Goal: Task Accomplishment & Management: Use online tool/utility

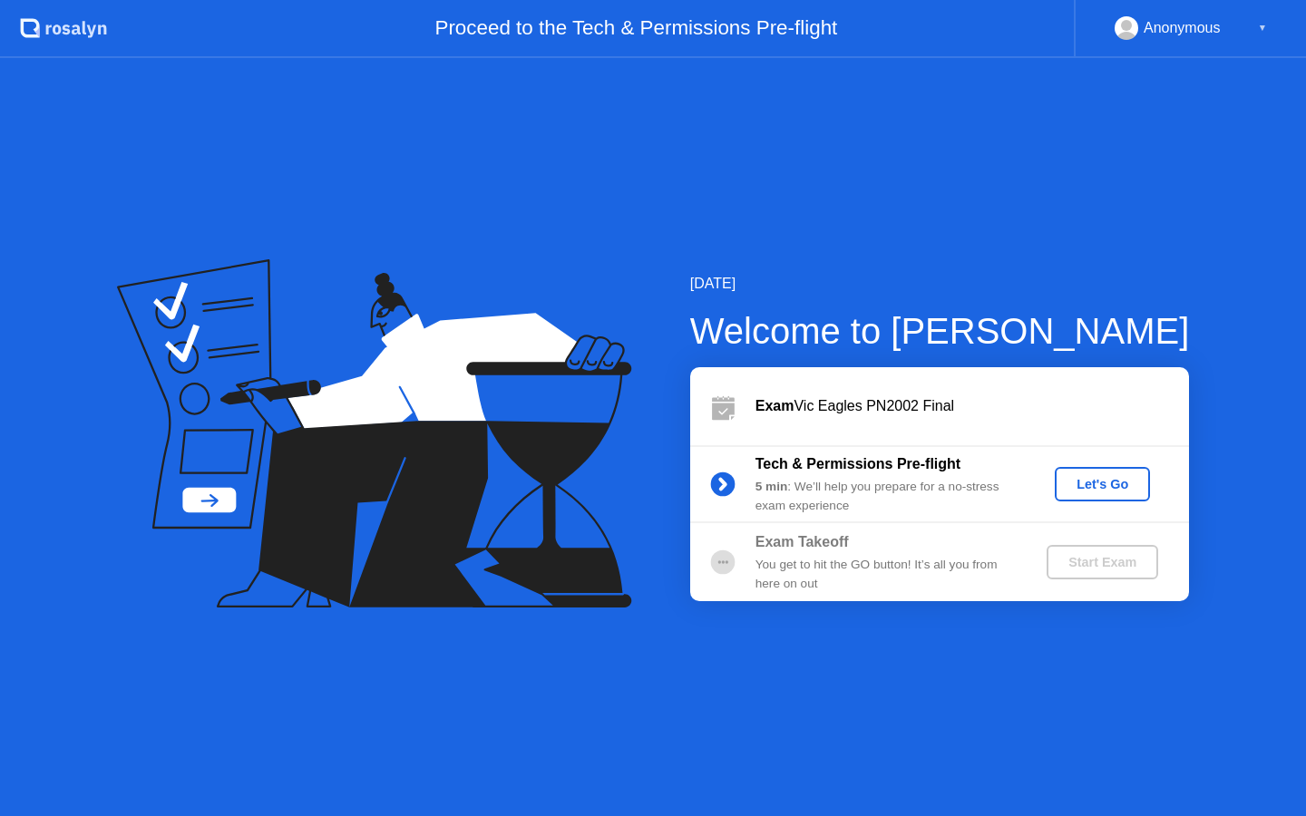
click at [1106, 477] on div "Let's Go" at bounding box center [1102, 484] width 81 height 15
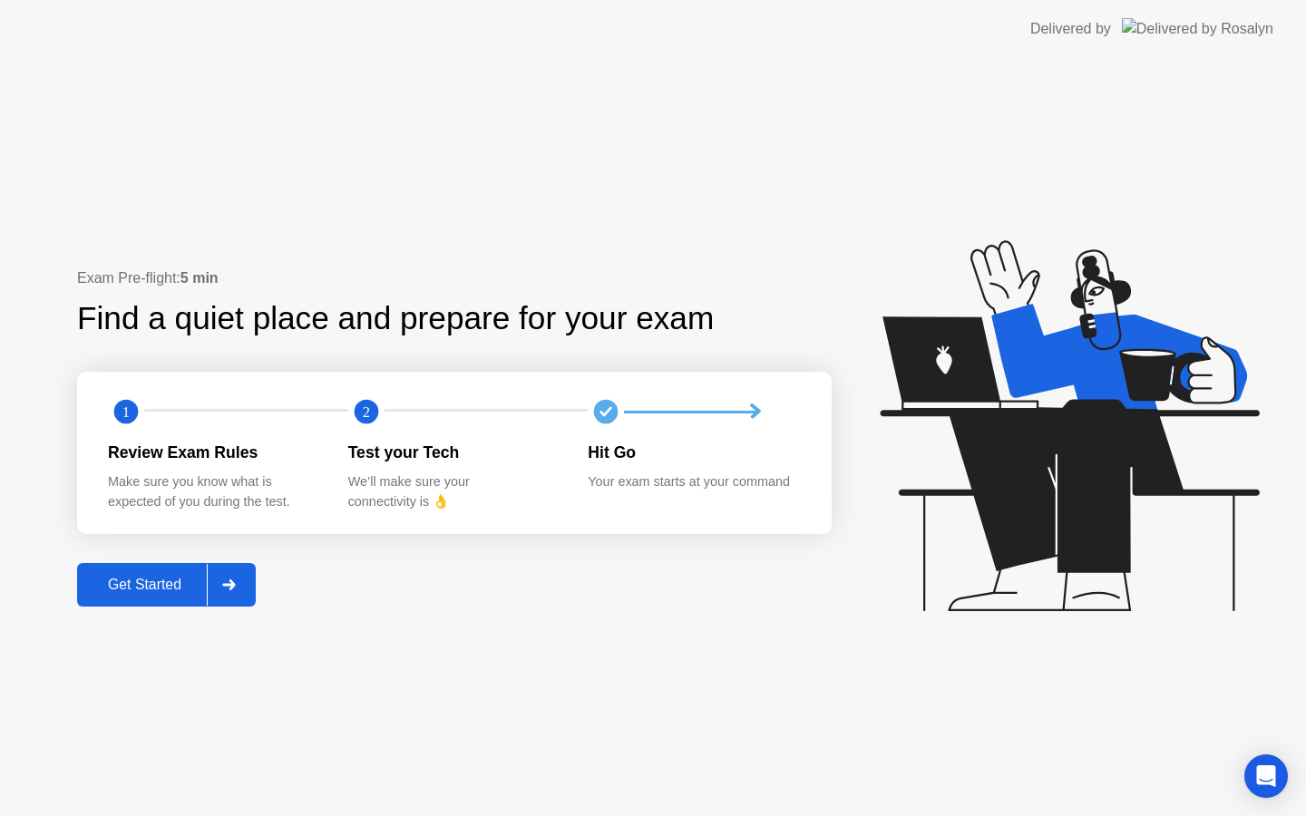
click at [174, 582] on div "Get Started" at bounding box center [145, 585] width 124 height 16
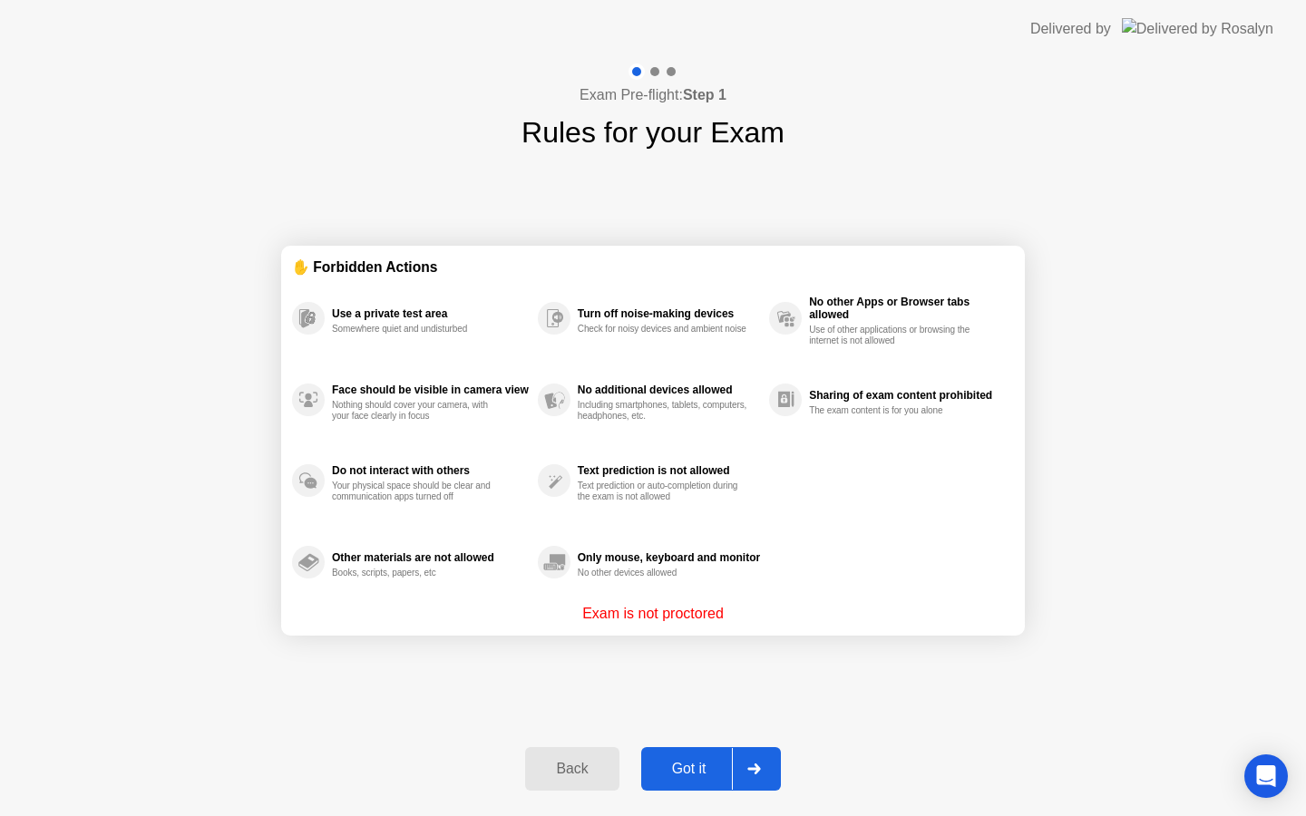
click at [677, 768] on div "Got it" at bounding box center [689, 769] width 85 height 16
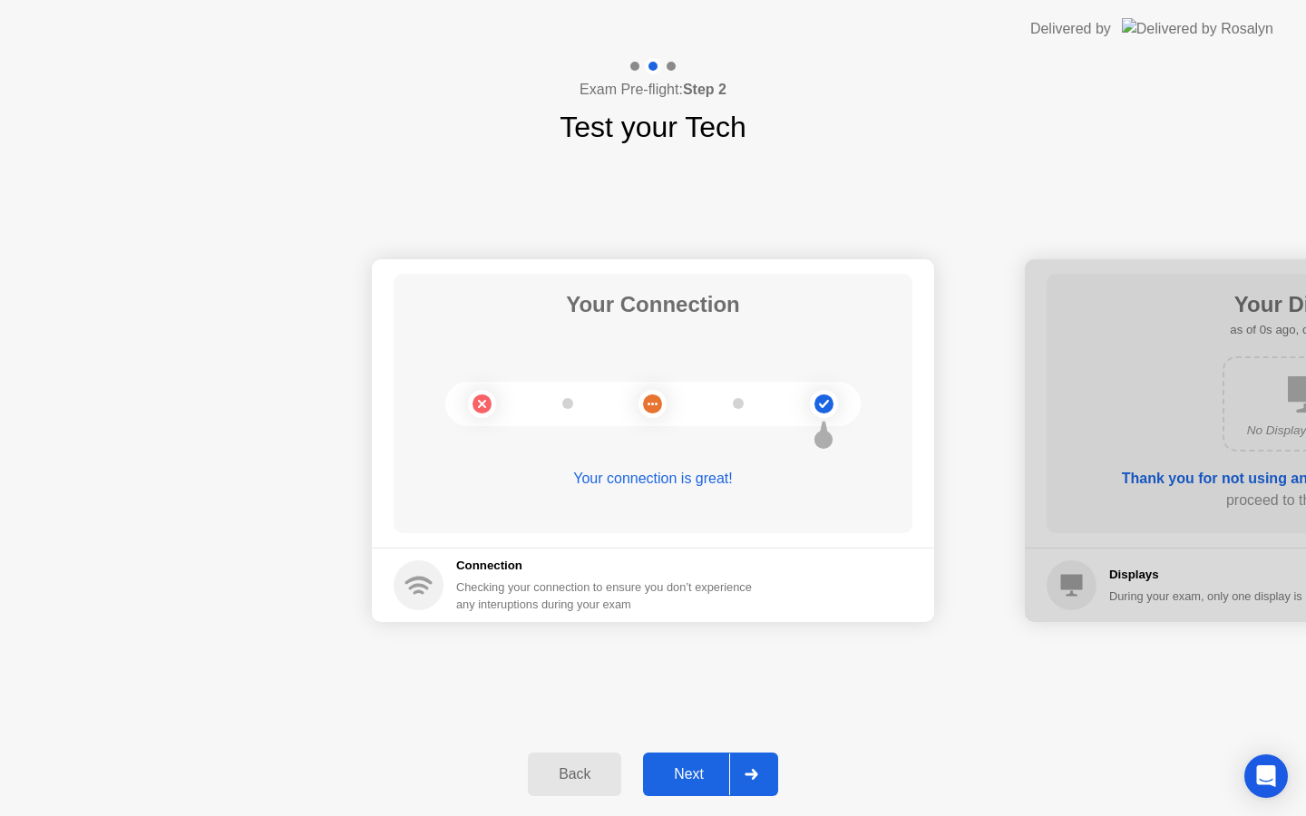
click at [677, 771] on div "Next" at bounding box center [689, 775] width 81 height 16
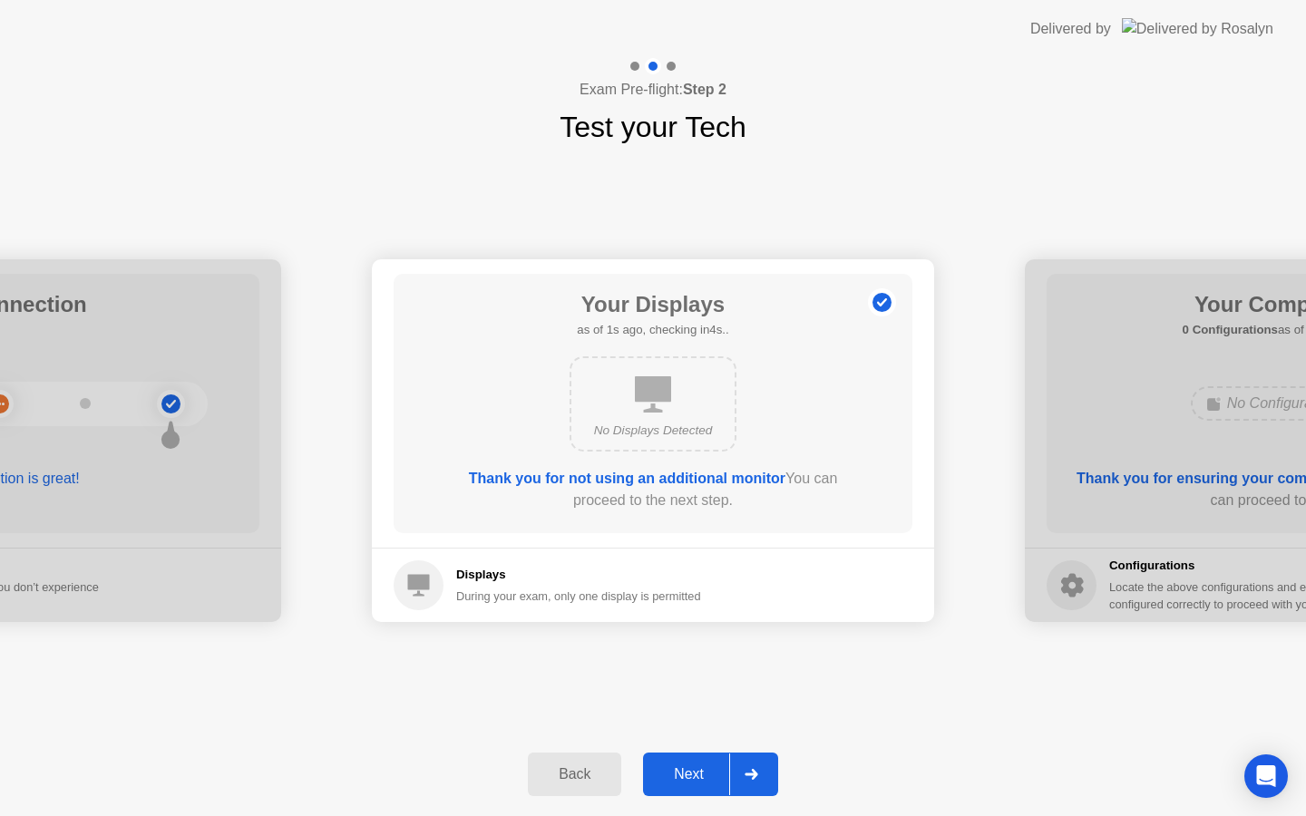
click at [677, 771] on div "Next" at bounding box center [689, 775] width 81 height 16
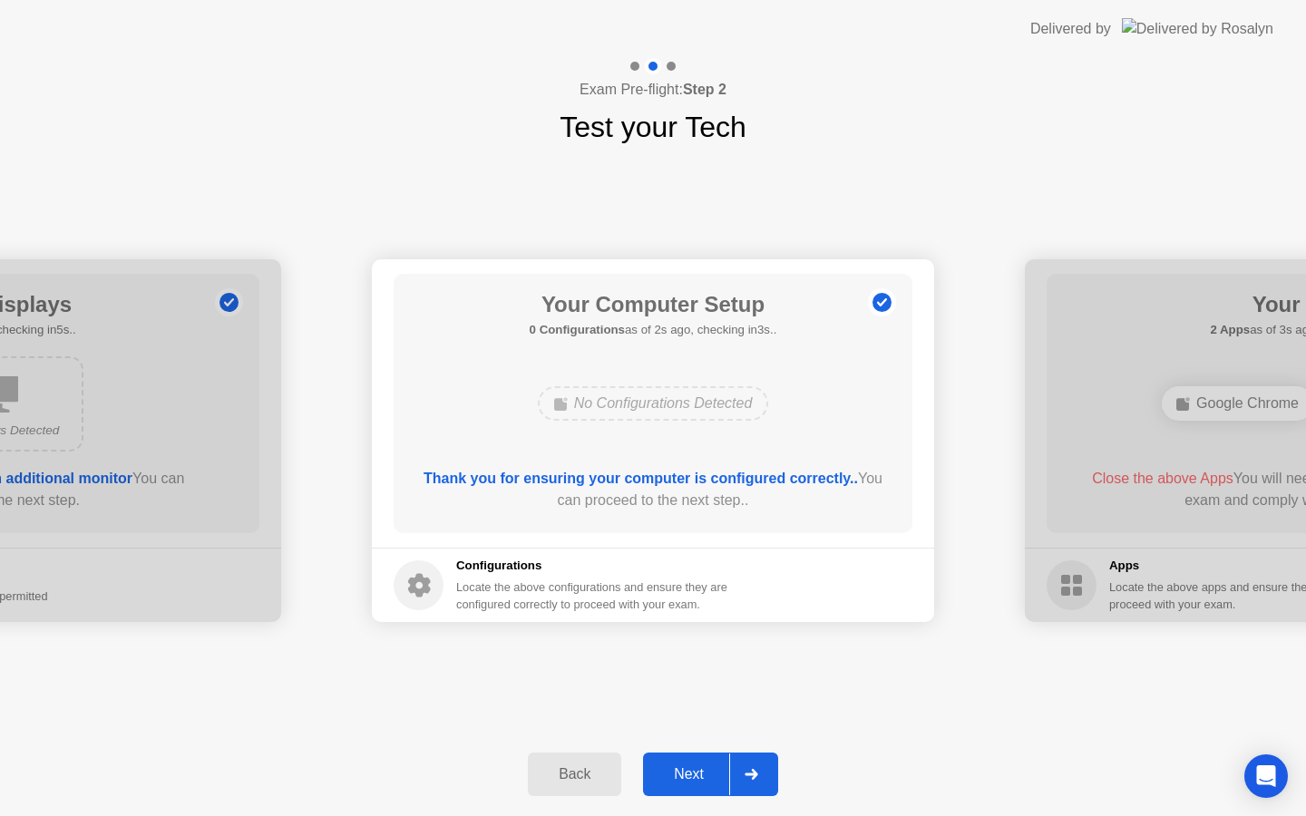
click at [677, 771] on div "Next" at bounding box center [689, 775] width 81 height 16
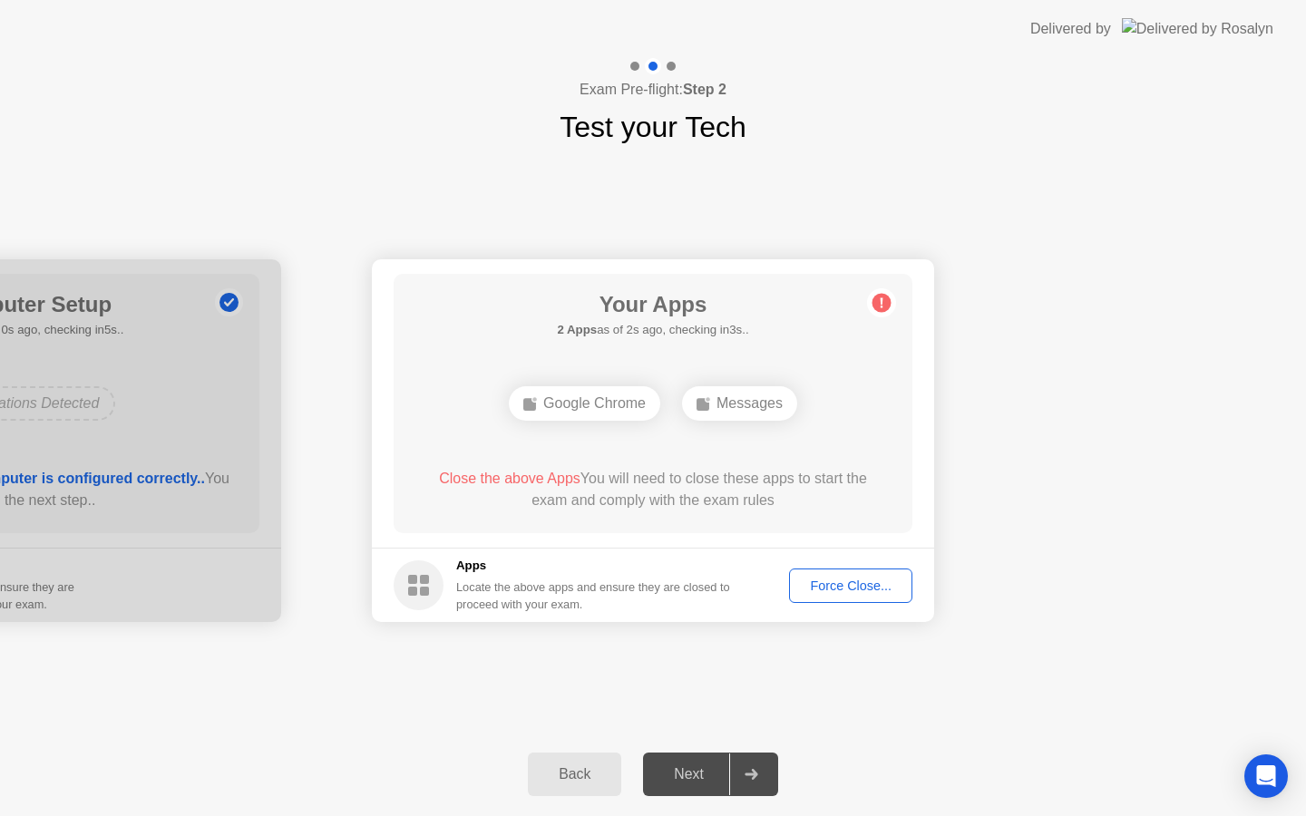
click at [831, 588] on div "Force Close..." at bounding box center [851, 586] width 111 height 15
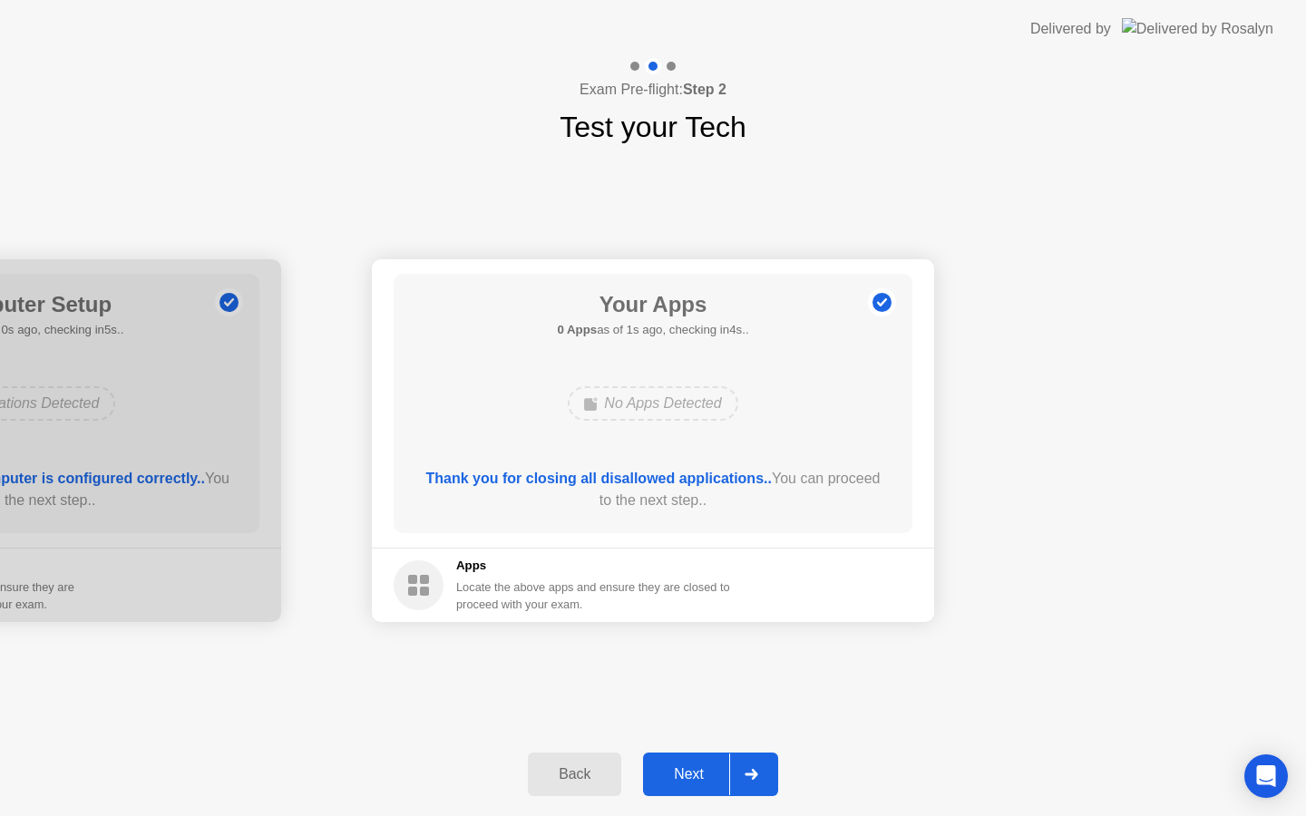
click at [679, 768] on div "Next" at bounding box center [689, 775] width 81 height 16
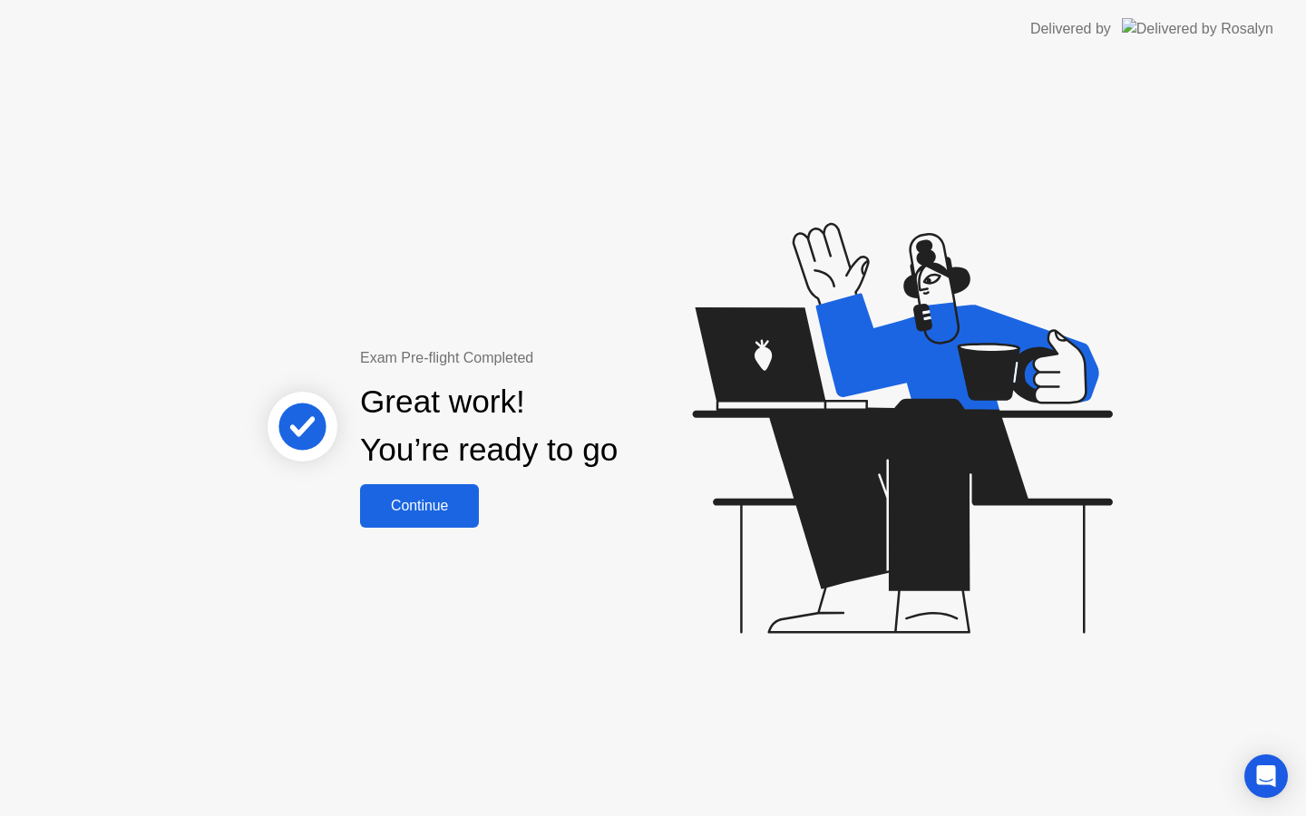
click at [417, 498] on div "Continue" at bounding box center [420, 506] width 108 height 16
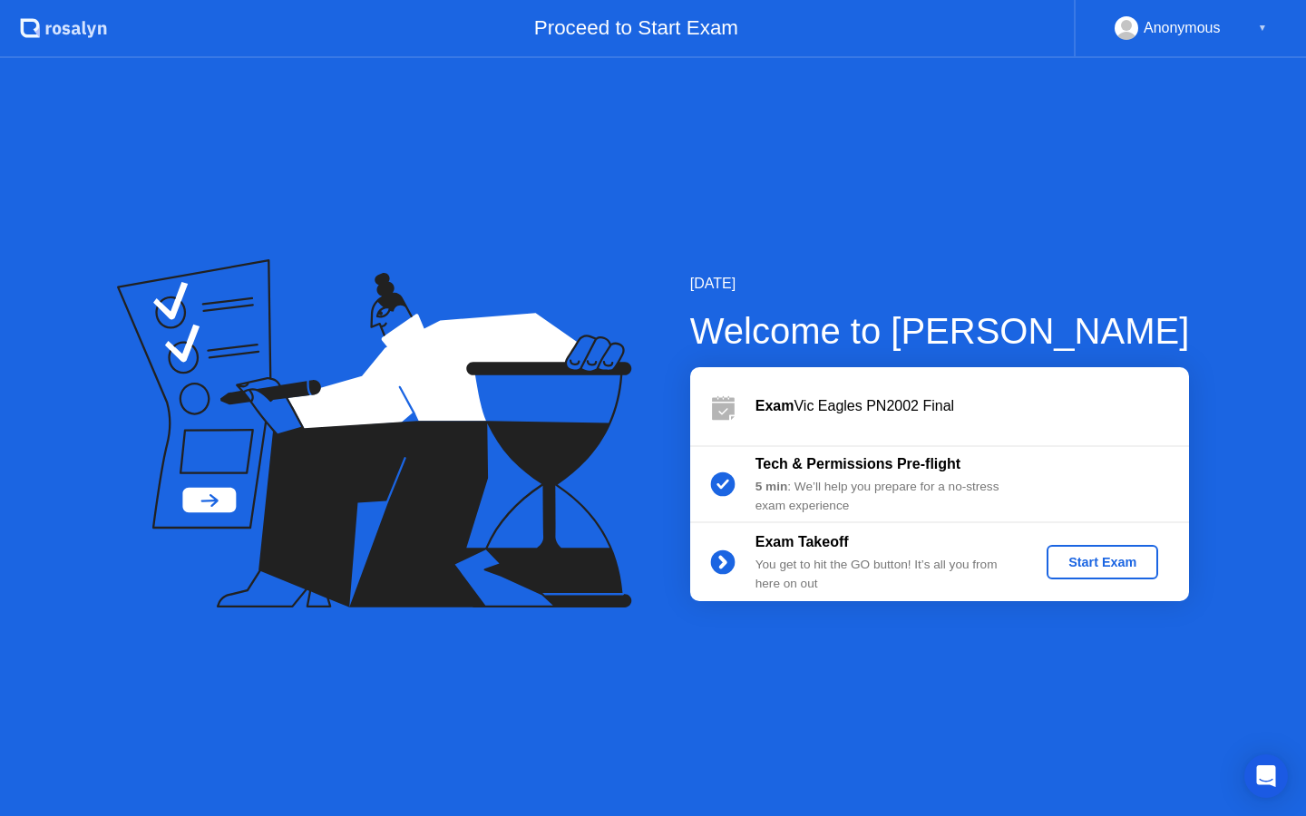
click at [1094, 558] on div "Start Exam" at bounding box center [1102, 562] width 97 height 15
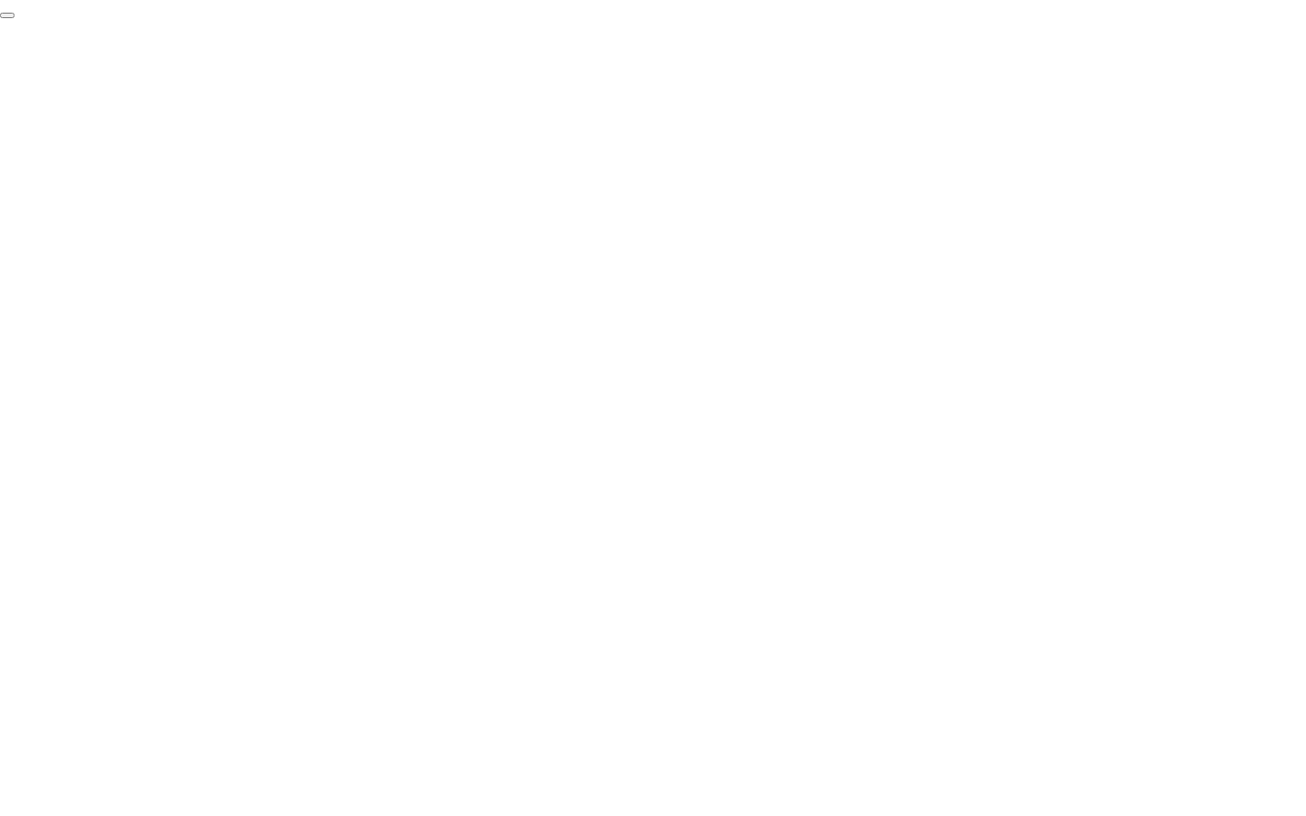
click div "End Proctoring Session"
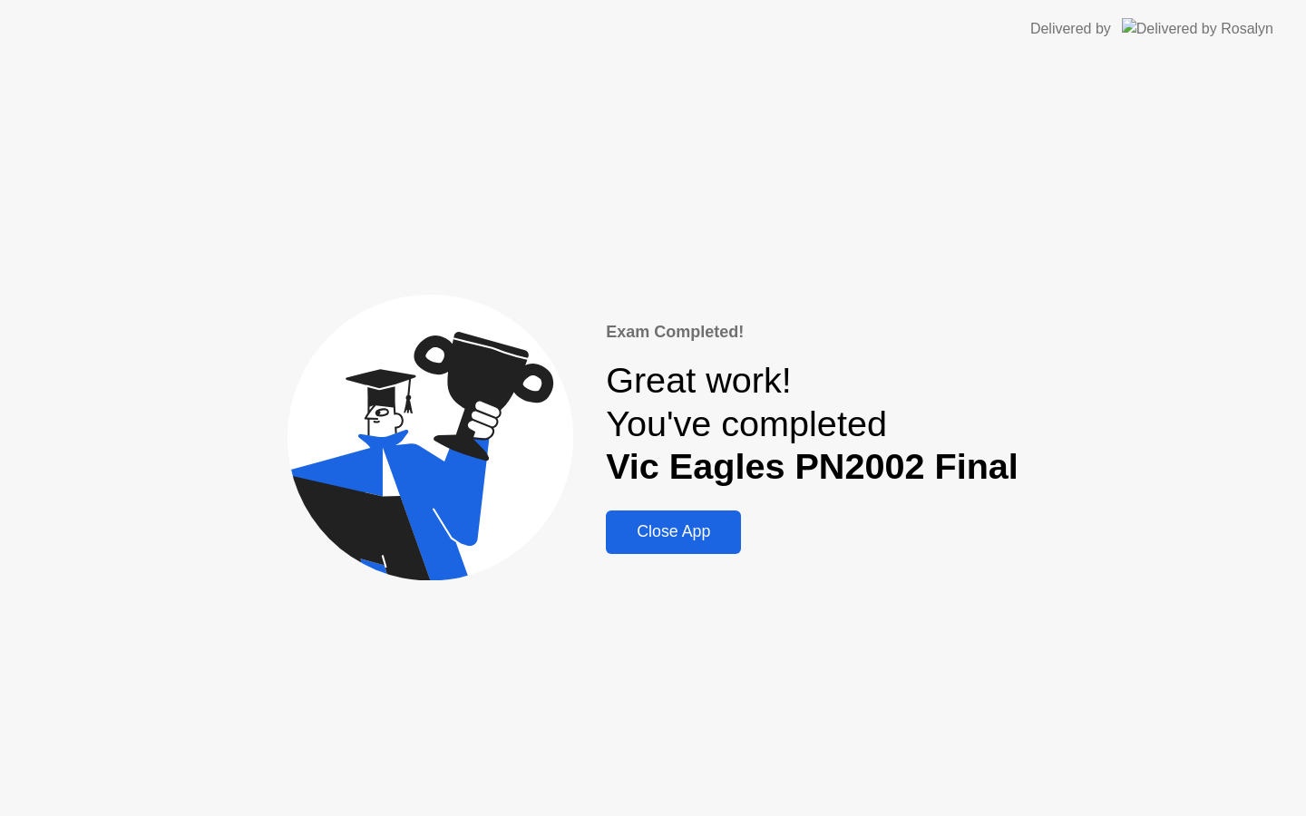
click at [707, 532] on div "Close App" at bounding box center [673, 532] width 124 height 19
